Goal: Navigation & Orientation: Find specific page/section

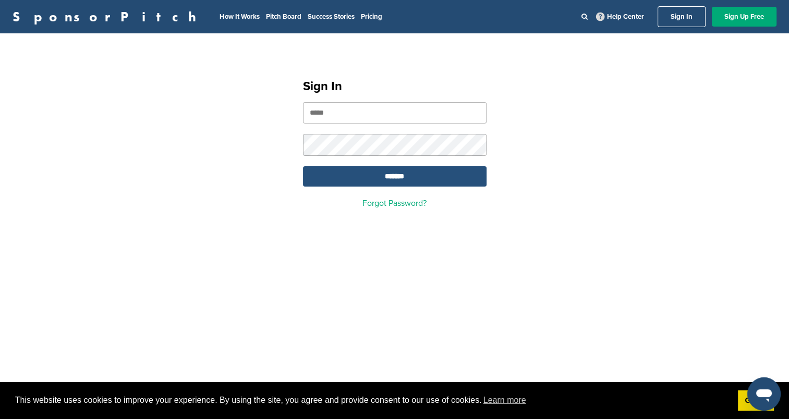
type input "**********"
click at [380, 179] on input "*******" at bounding box center [395, 176] width 184 height 20
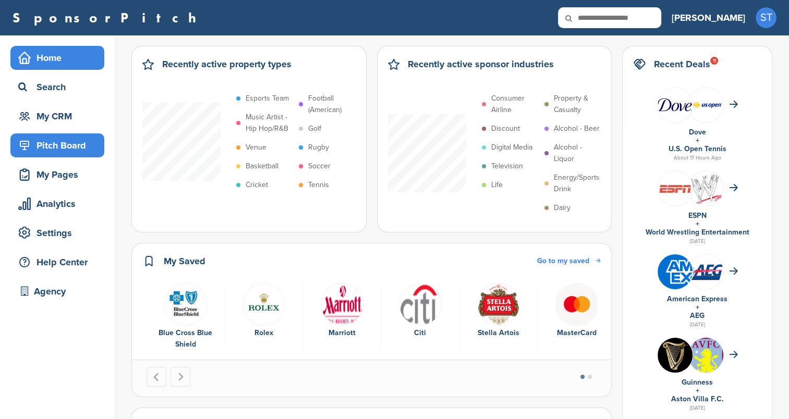
click at [71, 138] on div "Pitch Board" at bounding box center [60, 145] width 89 height 19
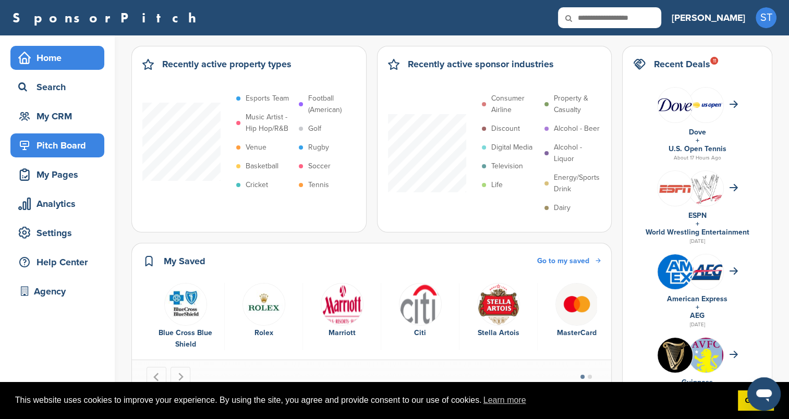
click at [35, 136] on div "Pitch Board" at bounding box center [60, 145] width 89 height 19
